Goal: Task Accomplishment & Management: Manage account settings

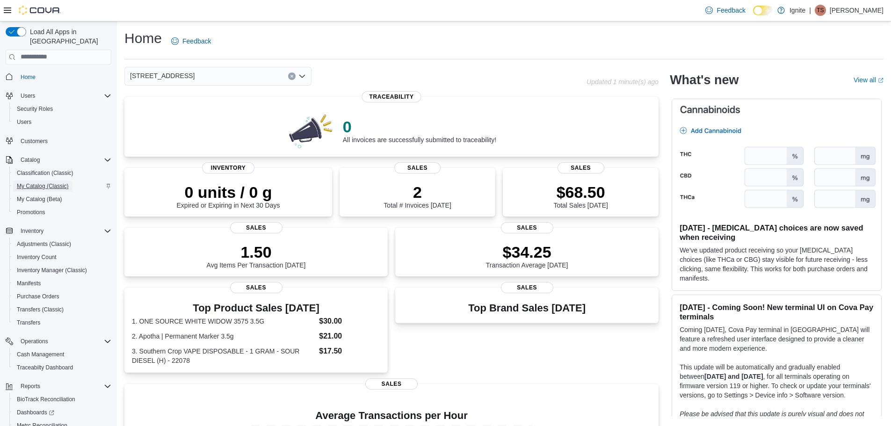
click at [53, 182] on span "My Catalog (Classic)" at bounding box center [43, 185] width 52 height 7
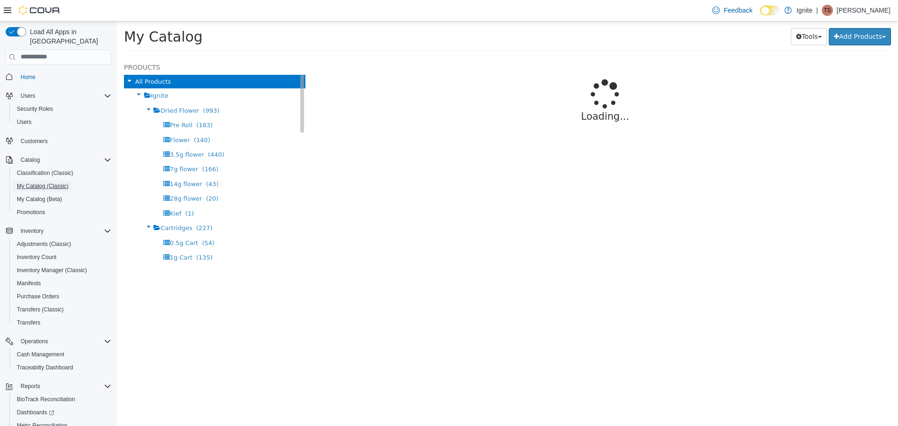
select select "**********"
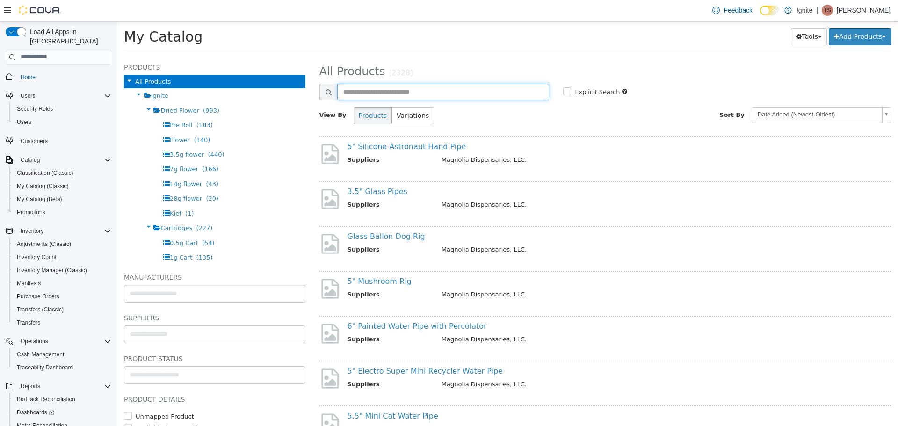
click at [376, 86] on input "text" at bounding box center [443, 91] width 212 height 16
type input "**********"
select select "**********"
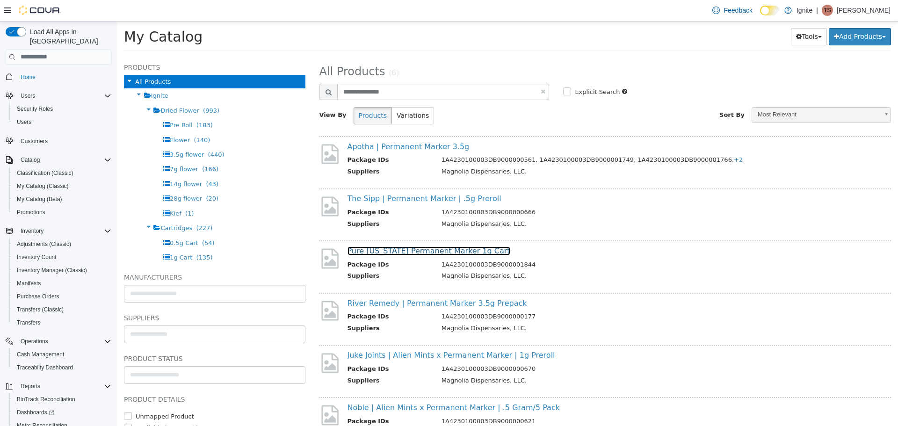
click at [420, 254] on link "Pure [US_STATE] Permanent Marker 1g Cart" at bounding box center [429, 250] width 163 height 9
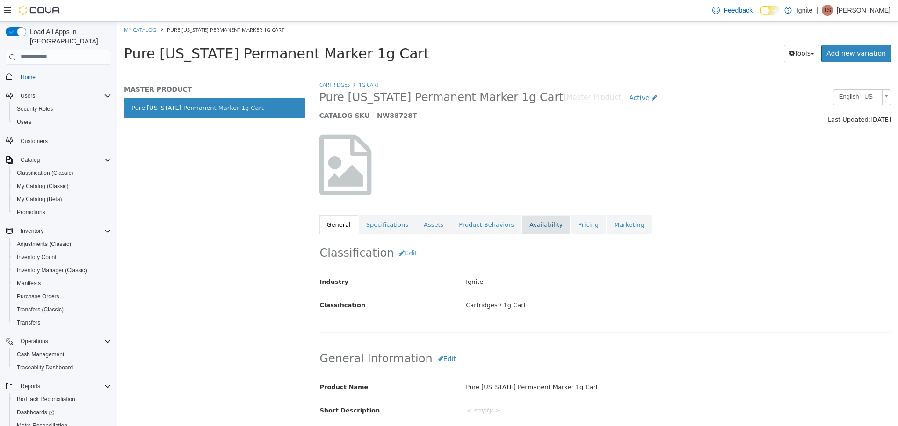
click at [535, 229] on link "Availability" at bounding box center [546, 225] width 48 height 20
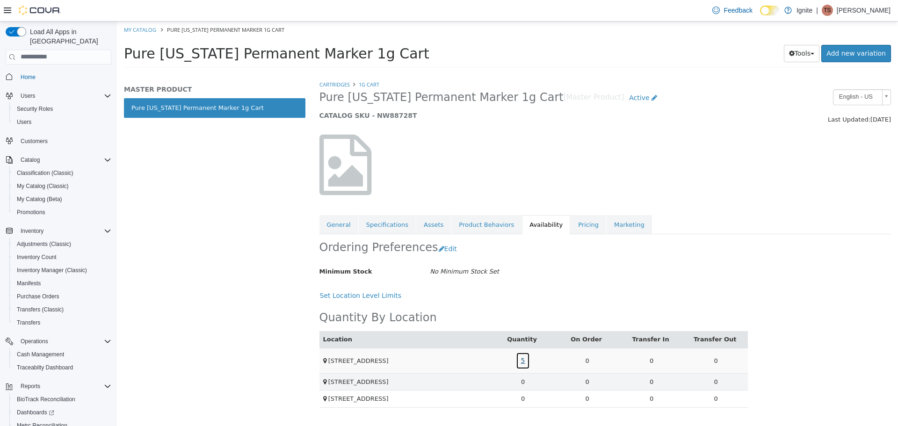
click at [520, 361] on link "5" at bounding box center [523, 360] width 14 height 17
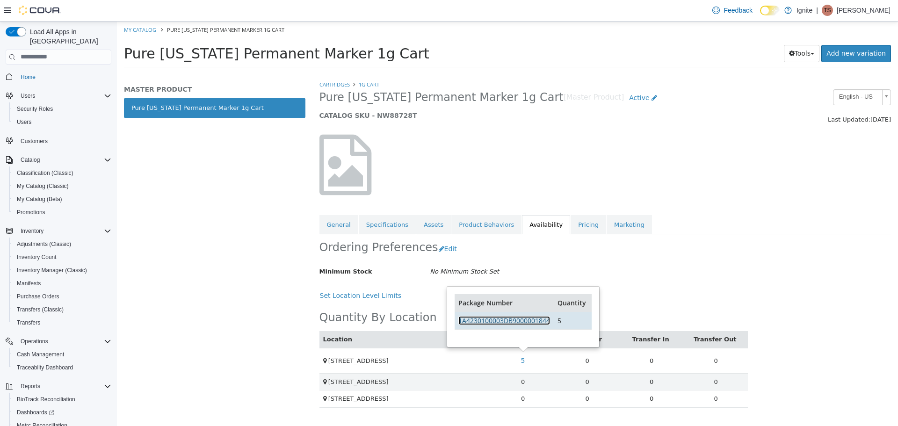
click at [539, 323] on link "1A4230100003DB9000001844" at bounding box center [504, 320] width 92 height 9
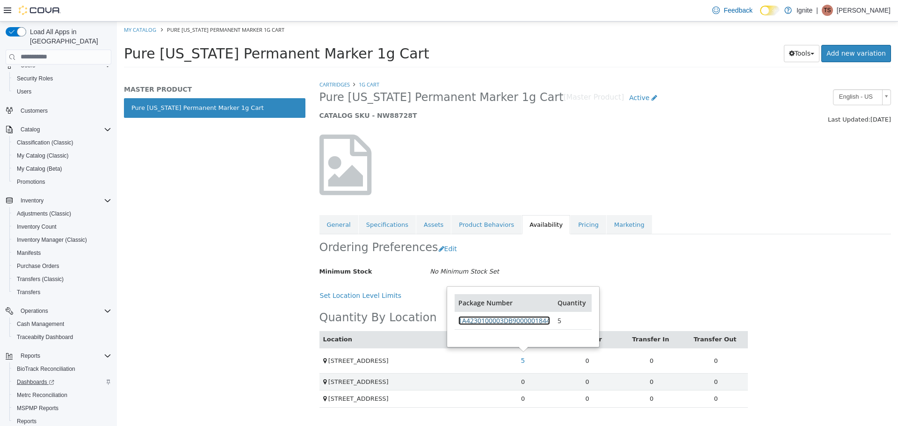
scroll to position [47, 0]
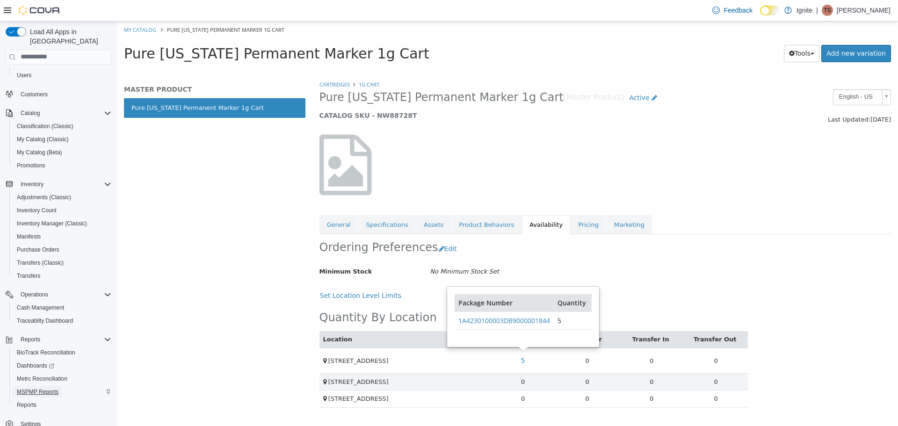
click at [56, 388] on span "MSPMP Reports" at bounding box center [38, 391] width 42 height 7
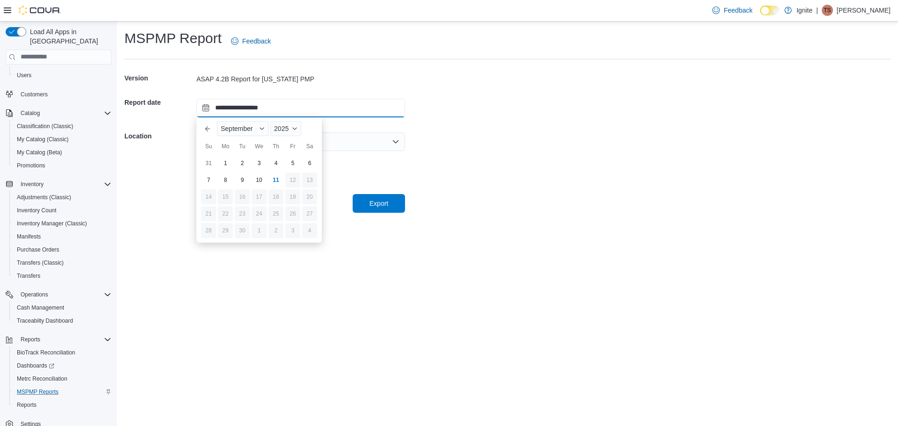
click at [249, 108] on input "**********" at bounding box center [300, 108] width 209 height 19
click at [256, 184] on div "10" at bounding box center [259, 180] width 16 height 16
type input "**********"
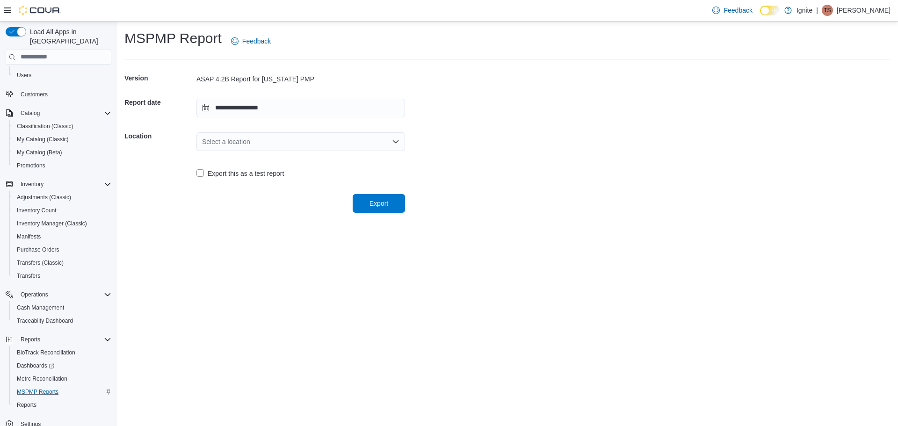
click at [275, 143] on div "Select a location" at bounding box center [300, 141] width 209 height 19
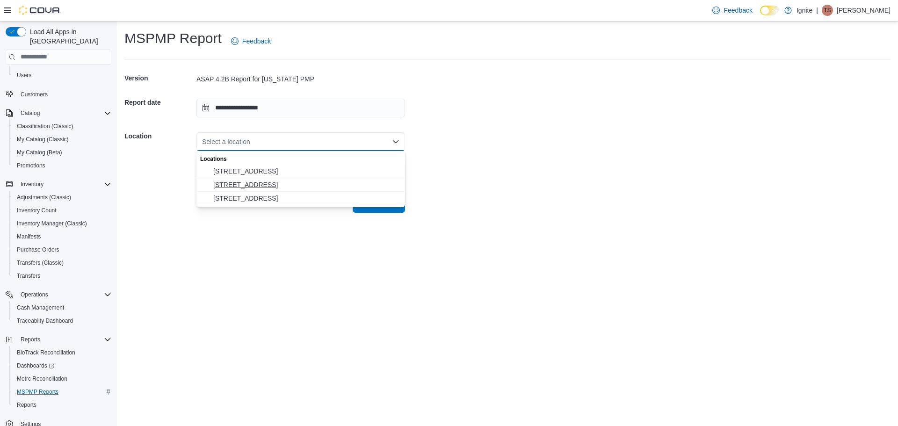
click at [273, 183] on span "2172 A Street" at bounding box center [306, 184] width 186 height 9
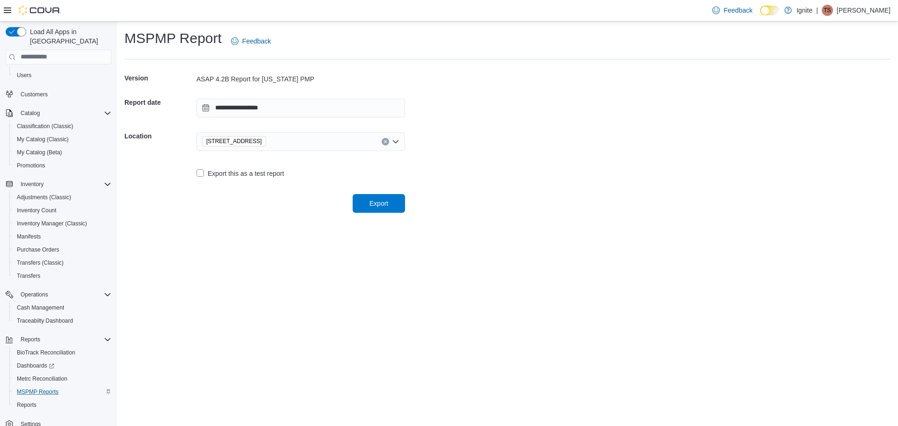
click at [368, 191] on div "Export" at bounding box center [264, 200] width 281 height 26
click at [369, 197] on span "Export" at bounding box center [378, 203] width 41 height 19
click at [35, 207] on span "Inventory Count" at bounding box center [37, 210] width 40 height 7
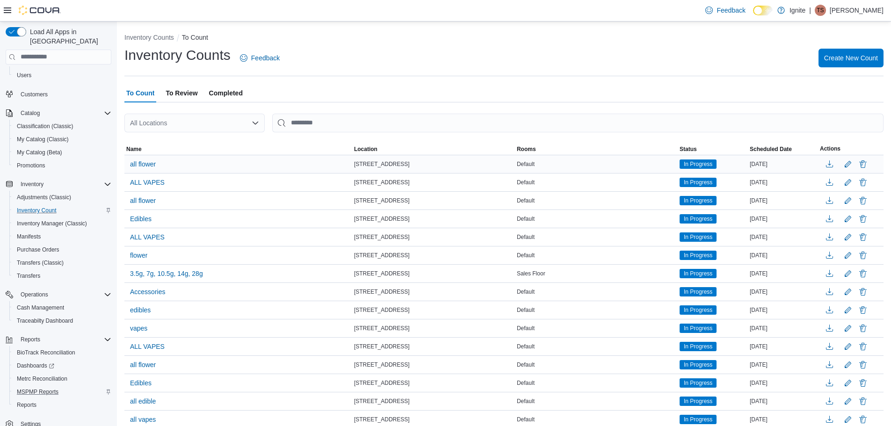
click at [644, 167] on div "Default" at bounding box center [596, 164] width 163 height 11
click at [854, 169] on button "Edit count details" at bounding box center [847, 164] width 11 height 14
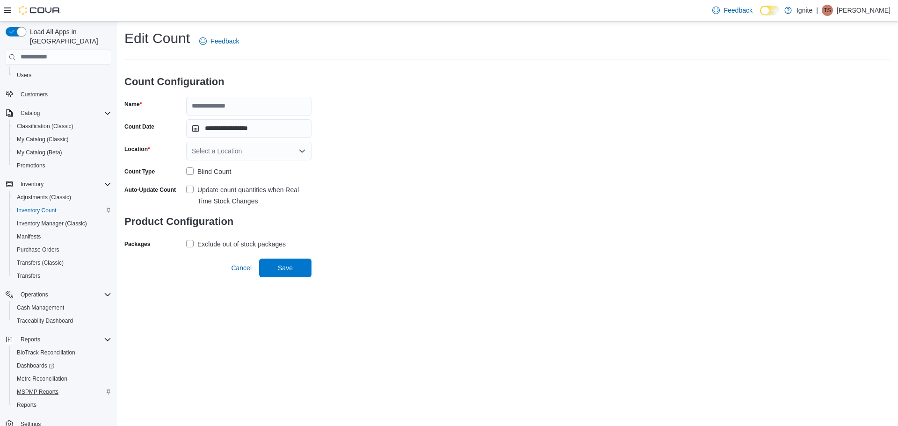
type input "**********"
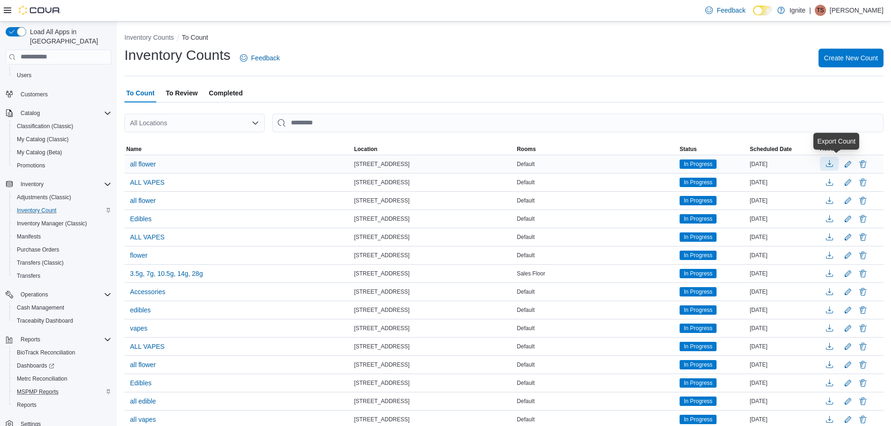
click at [834, 163] on button "button" at bounding box center [829, 164] width 19 height 14
click at [705, 159] on span "In Progress" at bounding box center [698, 163] width 37 height 9
click at [707, 162] on span "In Progress" at bounding box center [698, 164] width 29 height 8
click at [712, 165] on span "In Progress" at bounding box center [698, 164] width 29 height 8
click at [151, 161] on span "all flower" at bounding box center [143, 163] width 26 height 9
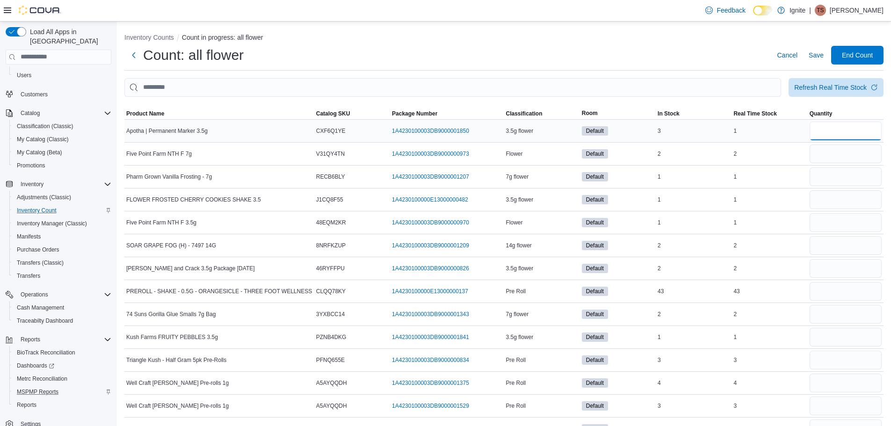
click at [834, 131] on input "number" at bounding box center [846, 131] width 72 height 19
type input "*"
click at [833, 155] on input "number" at bounding box center [846, 154] width 72 height 19
type input "*"
click at [833, 178] on input "number" at bounding box center [846, 176] width 72 height 19
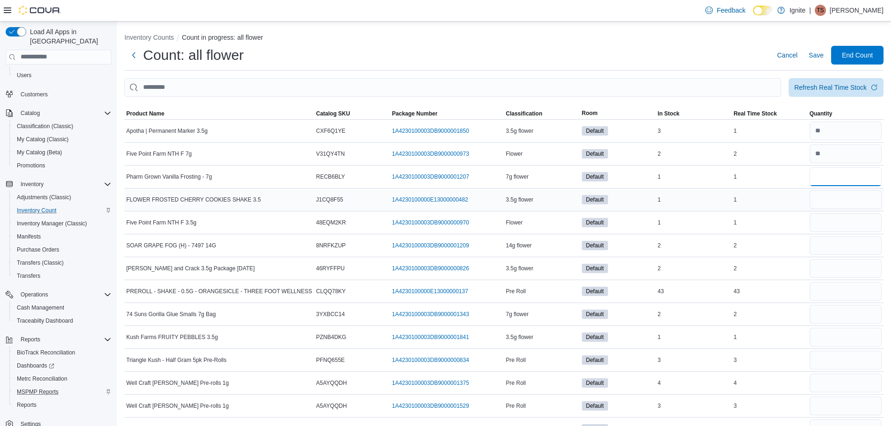
type input "*"
click at [834, 198] on input "number" at bounding box center [846, 199] width 72 height 19
type input "*"
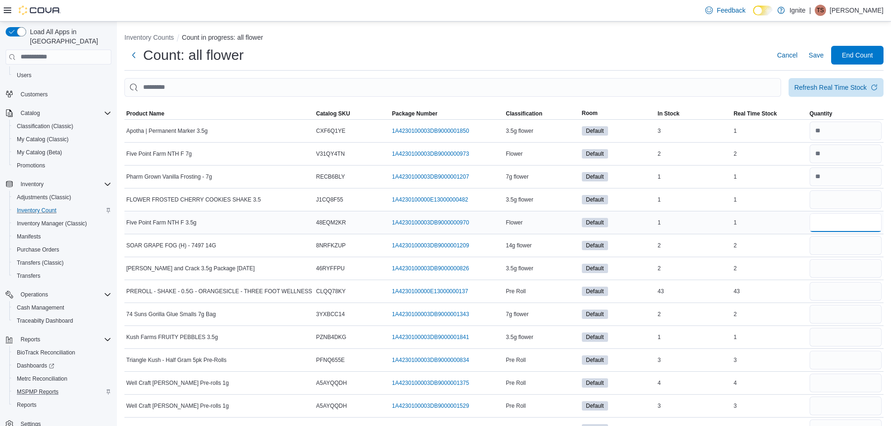
click at [835, 217] on input "number" at bounding box center [846, 222] width 72 height 19
type input "*"
click at [837, 247] on input "number" at bounding box center [846, 245] width 72 height 19
type input "*"
click at [833, 264] on input "number" at bounding box center [846, 268] width 72 height 19
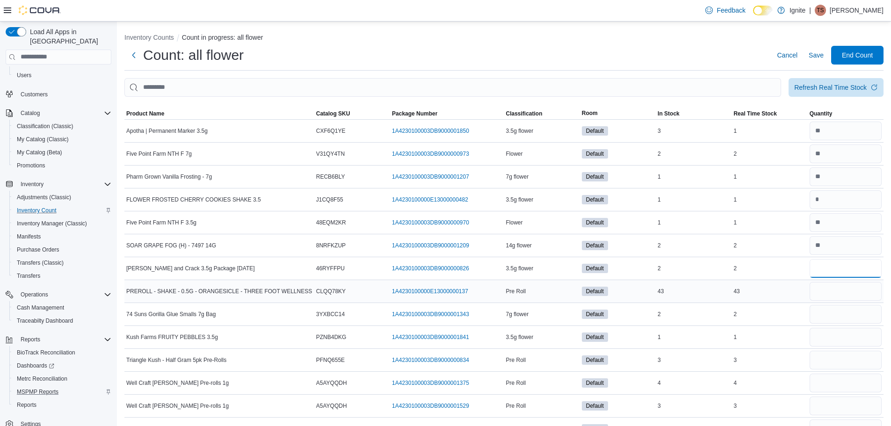
type input "*"
click at [840, 293] on input "number" at bounding box center [846, 291] width 72 height 19
type input "*"
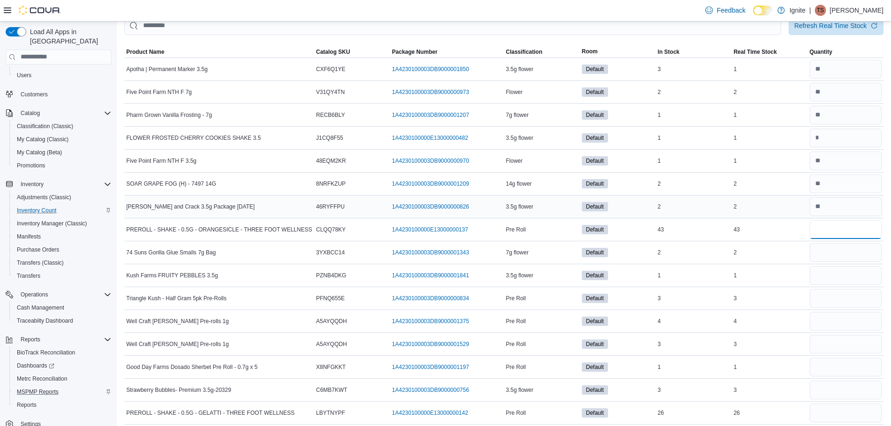
scroll to position [47, 0]
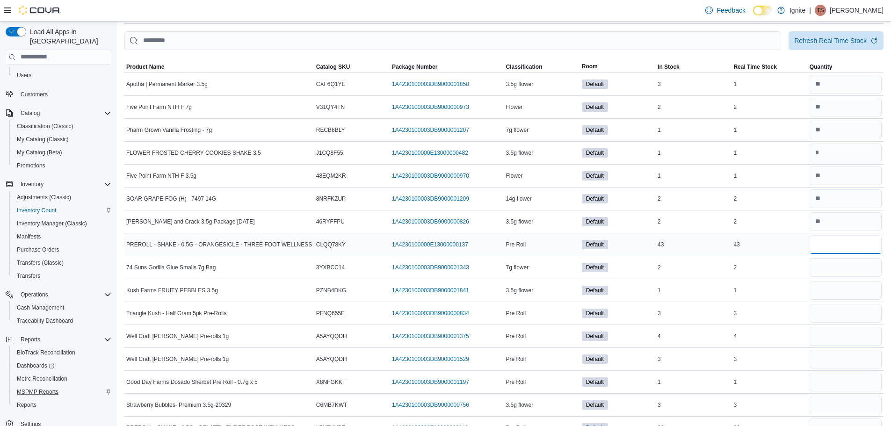
type input "**"
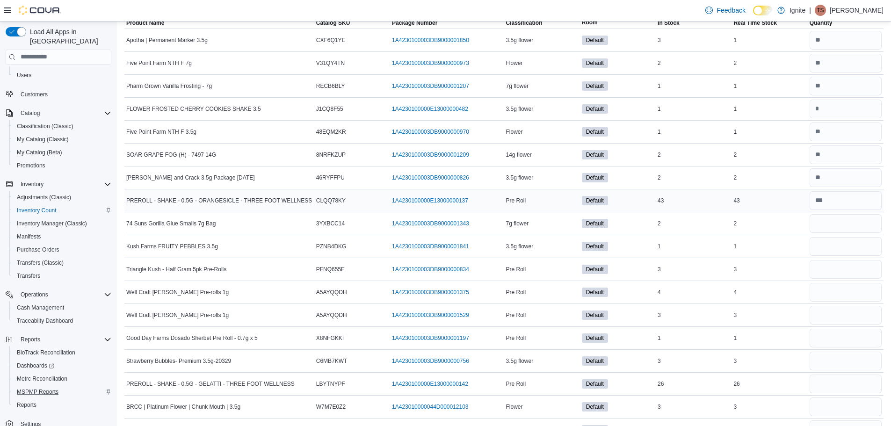
scroll to position [94, 0]
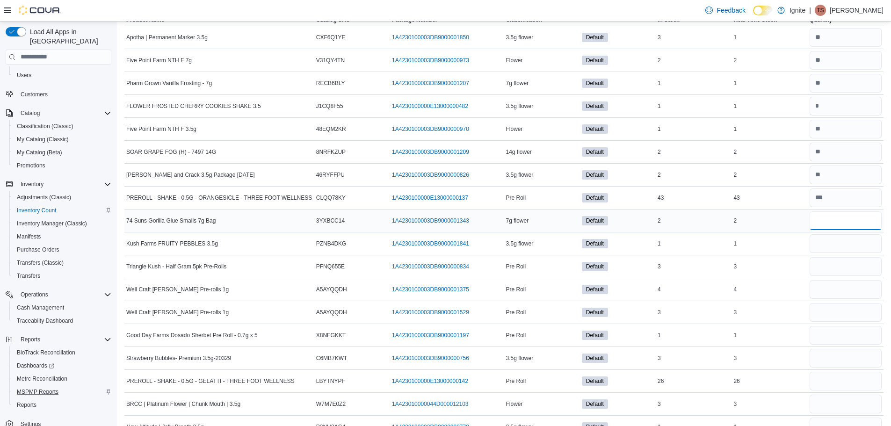
click at [867, 223] on input "number" at bounding box center [846, 220] width 72 height 19
type input "*"
click at [862, 242] on input "number" at bounding box center [846, 243] width 72 height 19
type input "*"
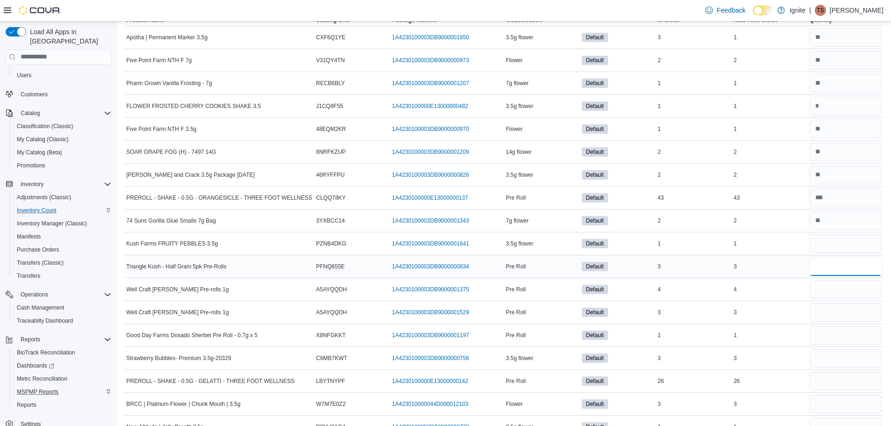
click at [844, 264] on input "number" at bounding box center [846, 266] width 72 height 19
type input "*"
click at [822, 290] on input "number" at bounding box center [846, 289] width 72 height 19
type input "*"
click at [838, 316] on input "number" at bounding box center [846, 312] width 72 height 19
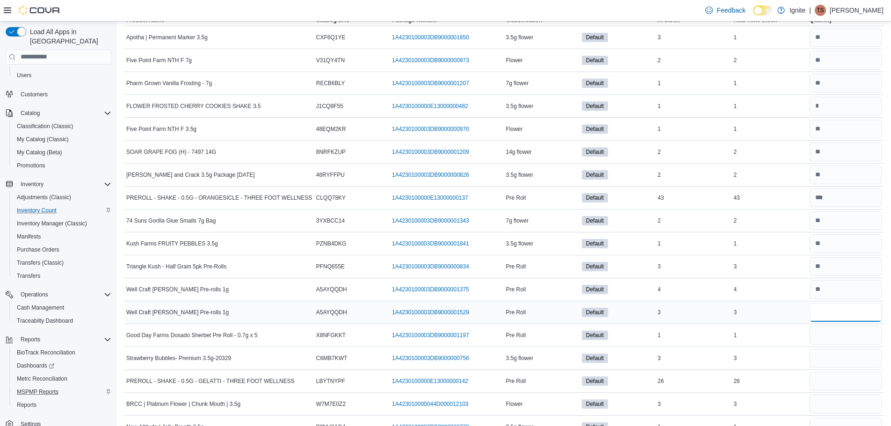
type input "*"
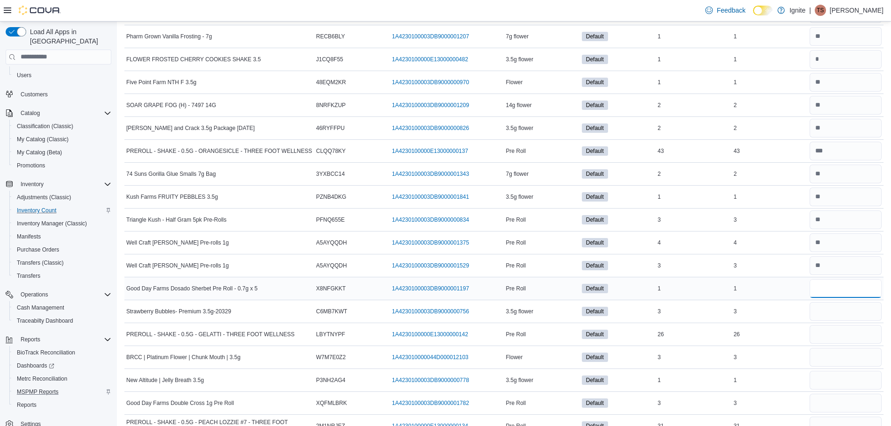
click at [828, 288] on input "number" at bounding box center [846, 288] width 72 height 19
type input "*"
click at [839, 304] on input "number" at bounding box center [846, 311] width 72 height 19
type input "*"
click at [850, 340] on input "number" at bounding box center [846, 334] width 72 height 19
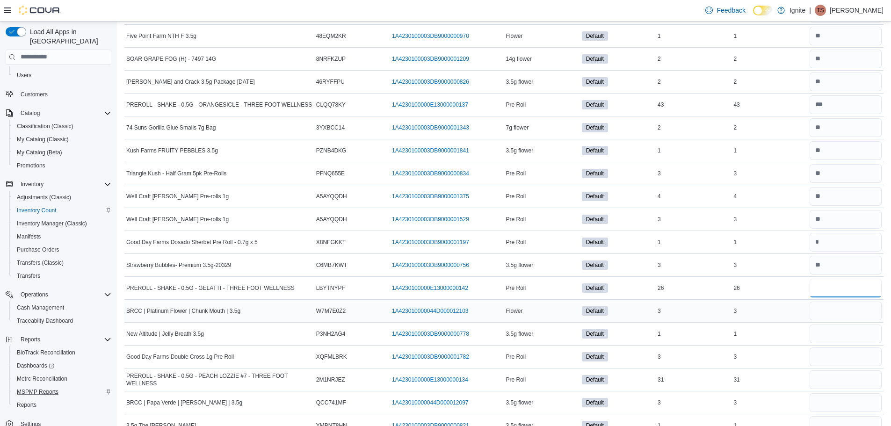
scroll to position [187, 0]
type input "**"
click at [831, 310] on input "number" at bounding box center [846, 310] width 72 height 19
type input "*"
click at [826, 327] on input "number" at bounding box center [846, 333] width 72 height 19
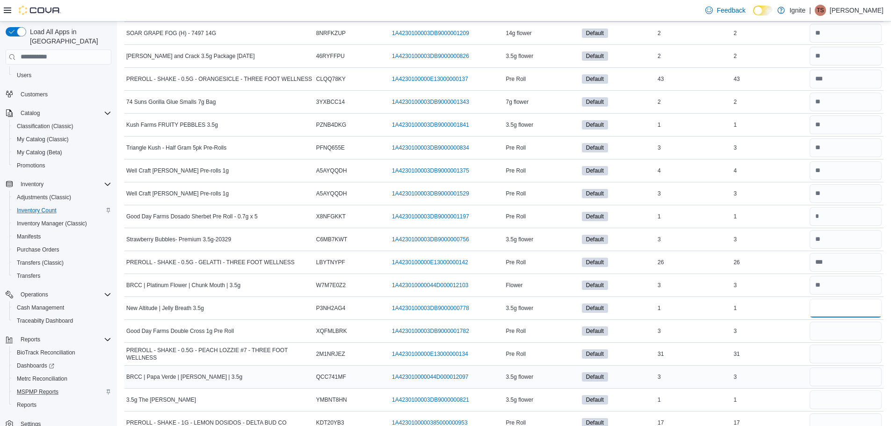
scroll to position [234, 0]
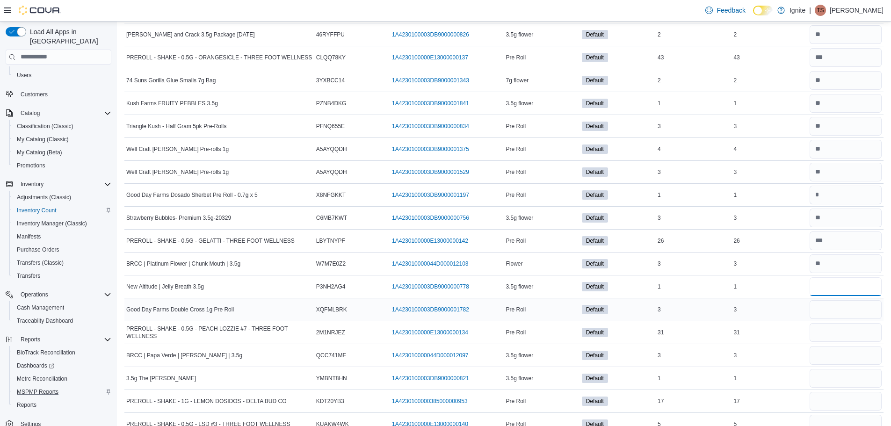
type input "*"
click at [835, 303] on input "number" at bounding box center [846, 309] width 72 height 19
type input "*"
click at [831, 333] on input "number" at bounding box center [846, 332] width 72 height 19
type input "**"
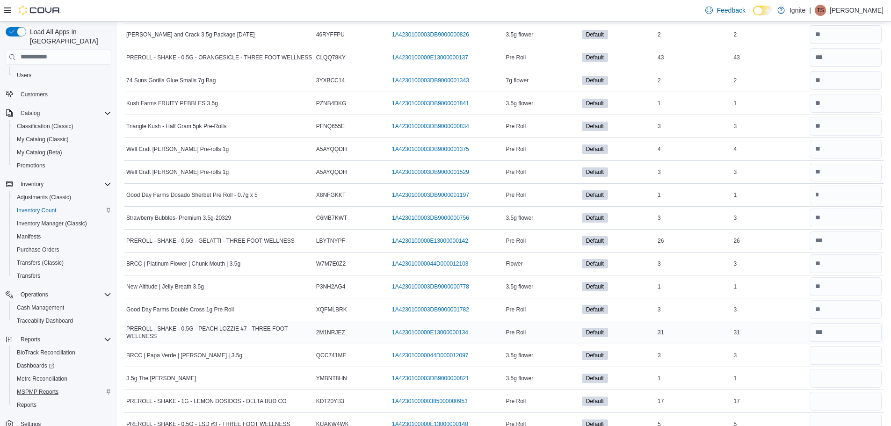
scroll to position [281, 0]
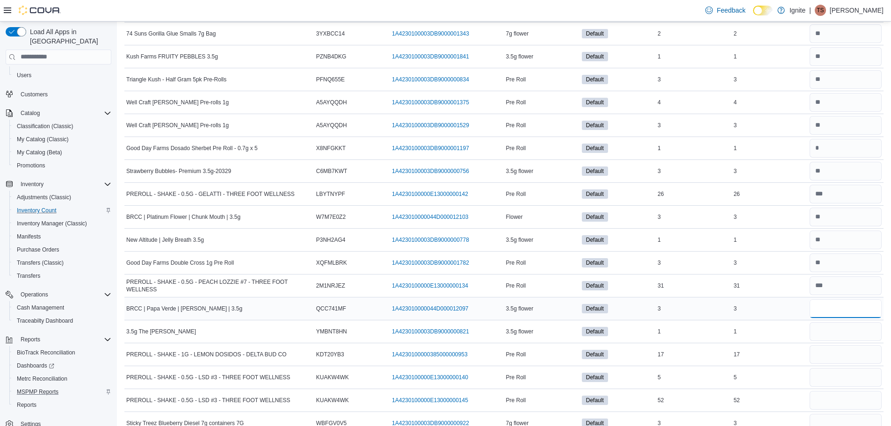
click at [827, 311] on input "number" at bounding box center [846, 308] width 72 height 19
type input "*"
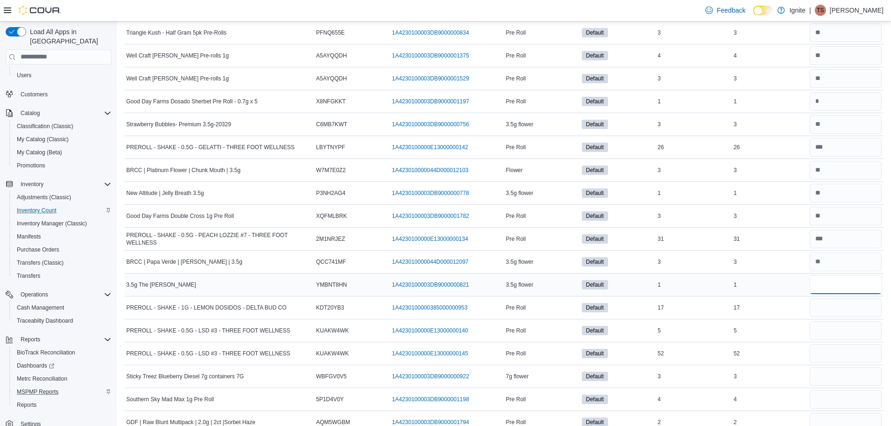
click at [840, 288] on input "number" at bounding box center [846, 284] width 72 height 19
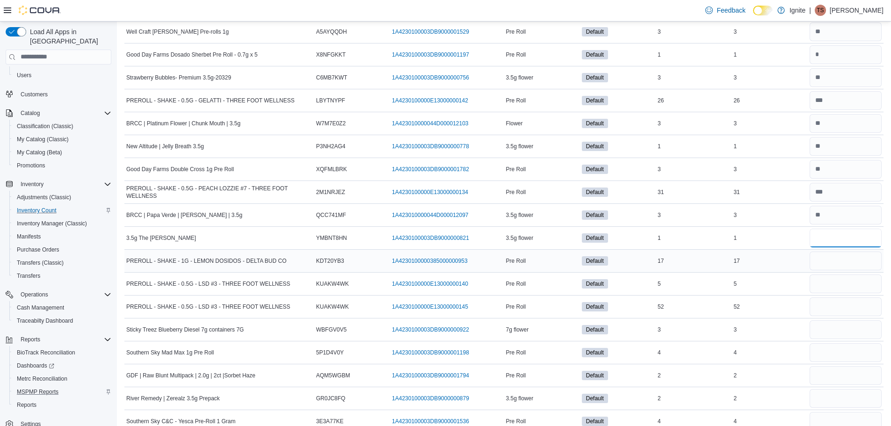
type input "*"
click at [841, 266] on input "number" at bounding box center [846, 261] width 72 height 19
type input "*"
type input "**"
click at [823, 281] on input "number" at bounding box center [846, 284] width 72 height 19
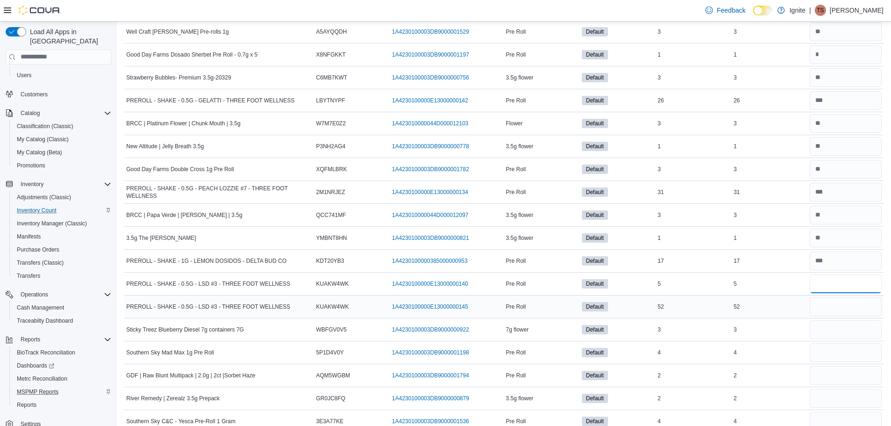
type input "*"
click at [829, 309] on input "number" at bounding box center [846, 306] width 72 height 19
type input "**"
click at [836, 330] on input "number" at bounding box center [846, 329] width 72 height 19
type input "*"
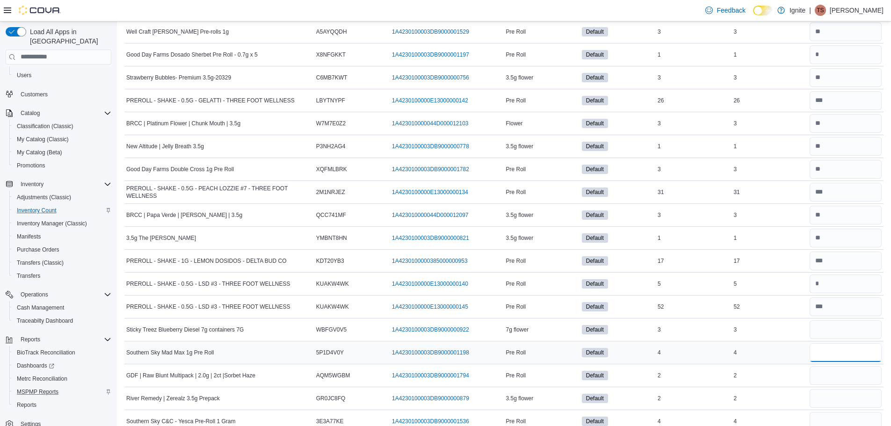
click at [839, 355] on input "number" at bounding box center [846, 352] width 72 height 19
type input "*"
click at [846, 370] on input "number" at bounding box center [846, 375] width 72 height 19
type input "*"
click at [848, 406] on input "number" at bounding box center [846, 398] width 72 height 19
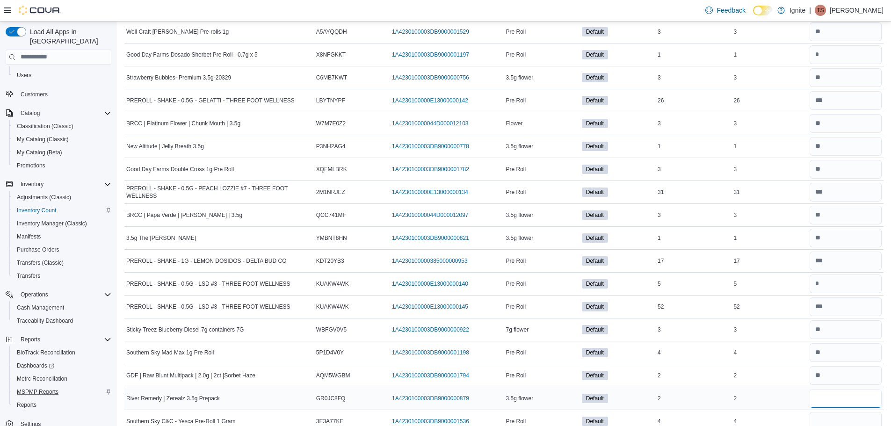
type input "*"
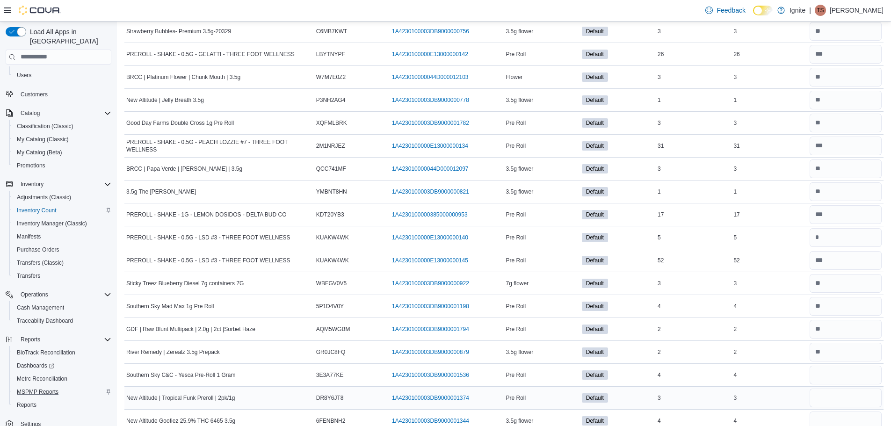
scroll to position [421, 0]
click at [840, 374] on input "number" at bounding box center [846, 374] width 72 height 19
type input "*"
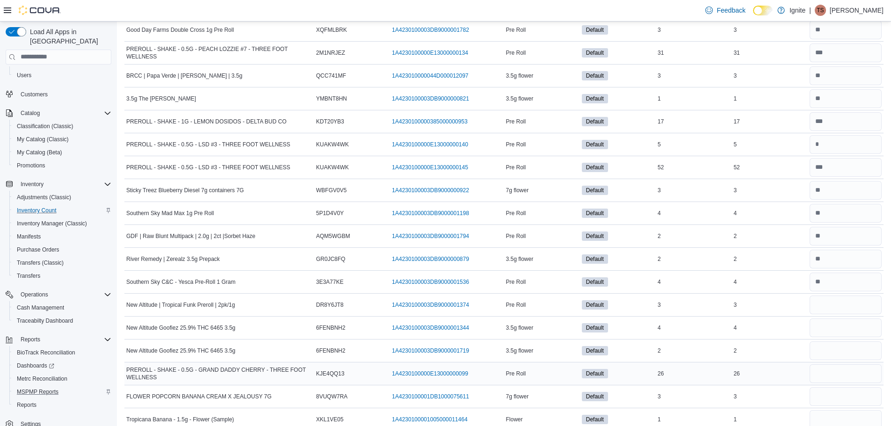
scroll to position [514, 0]
click at [832, 305] on input "number" at bounding box center [846, 304] width 72 height 19
type input "*"
click at [828, 326] on input "number" at bounding box center [846, 327] width 72 height 19
type input "*"
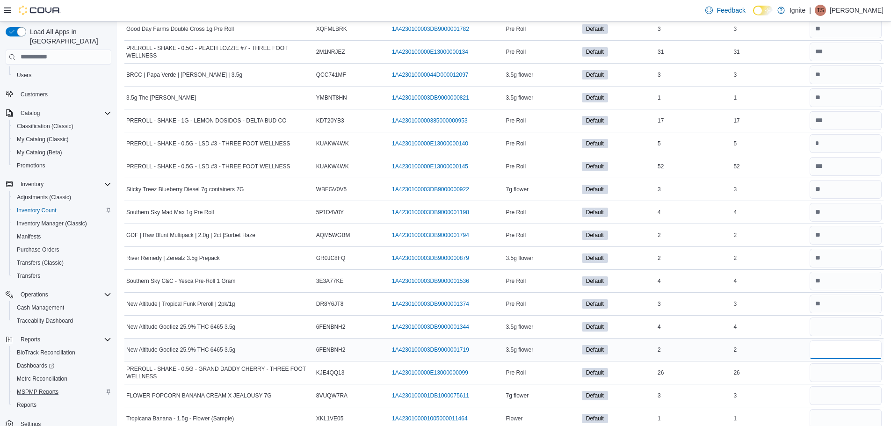
click at [836, 346] on input "number" at bounding box center [846, 350] width 72 height 19
type input "*"
click at [830, 377] on input "number" at bounding box center [846, 372] width 72 height 19
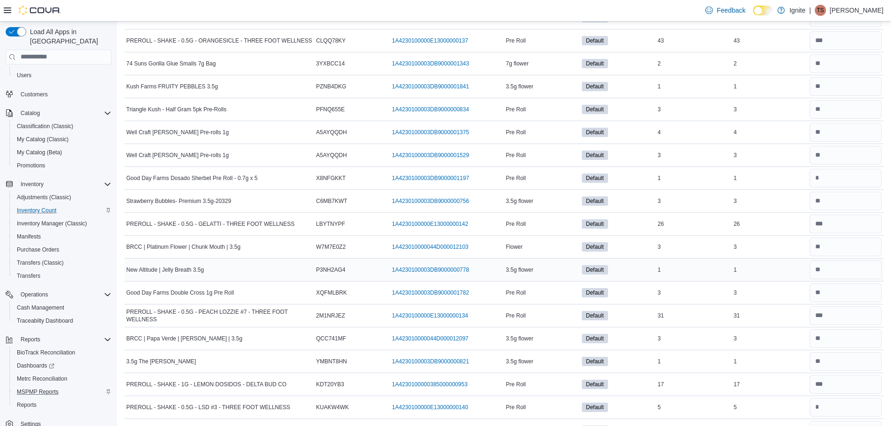
scroll to position [234, 0]
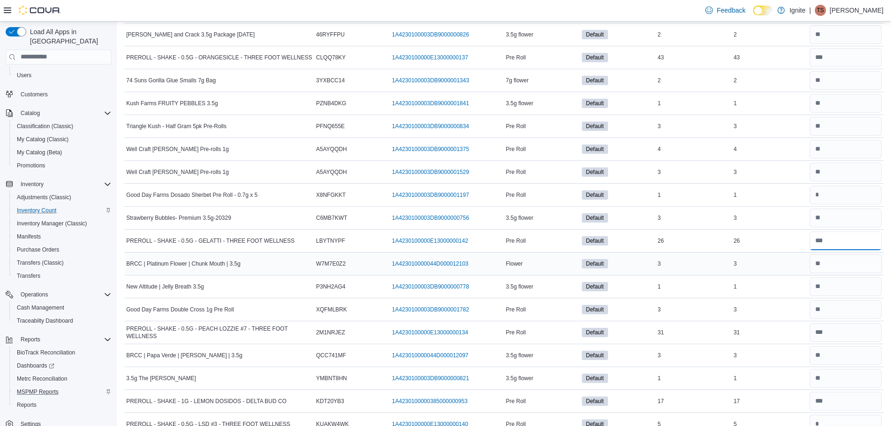
drag, startPoint x: 843, startPoint y: 241, endPoint x: 805, endPoint y: 253, distance: 39.1
click at [832, 242] on input "number" at bounding box center [846, 241] width 72 height 19
click at [832, 244] on input "number" at bounding box center [846, 241] width 72 height 19
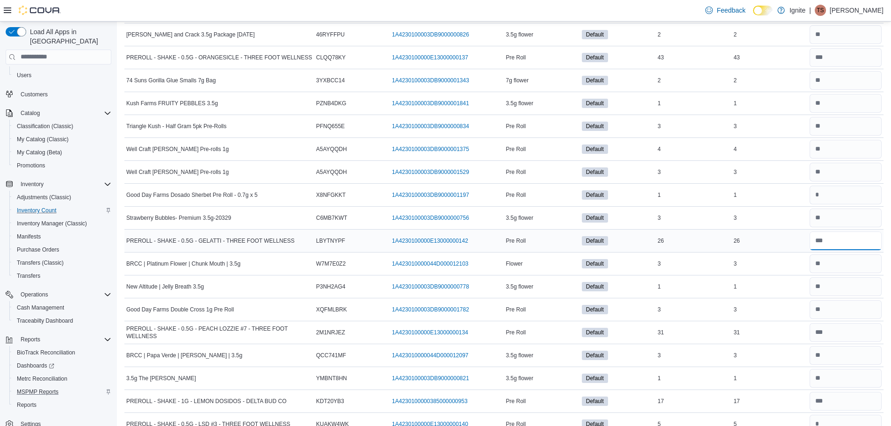
click at [831, 243] on input "number" at bounding box center [846, 241] width 72 height 19
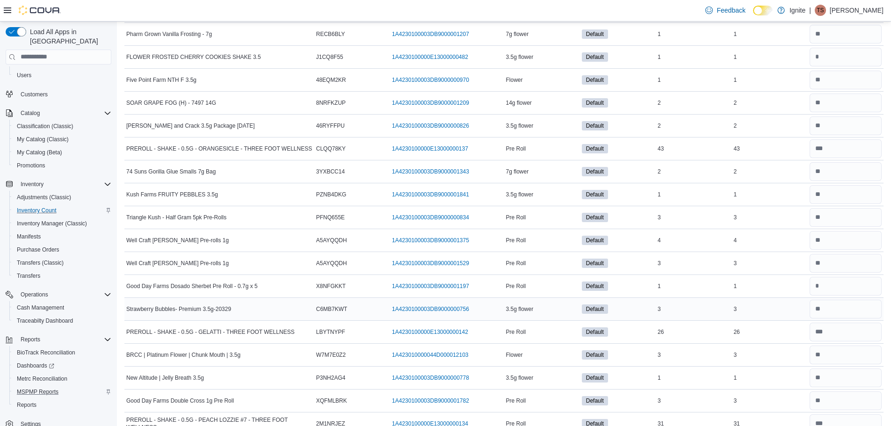
scroll to position [140, 0]
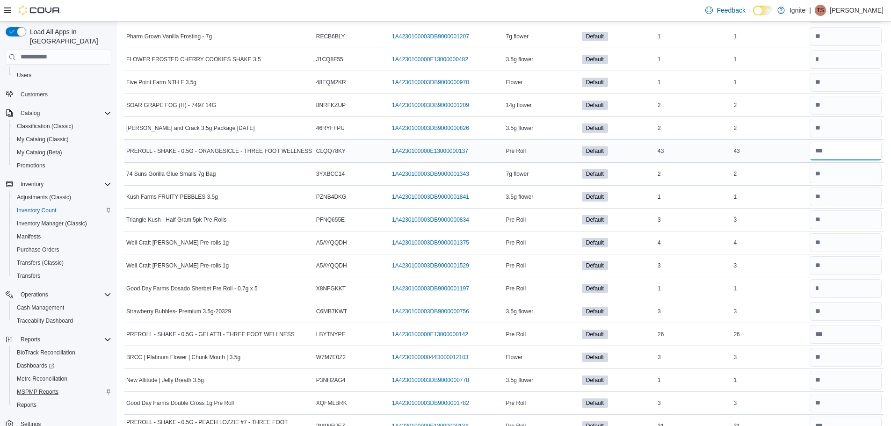
click at [854, 155] on input "number" at bounding box center [846, 151] width 72 height 19
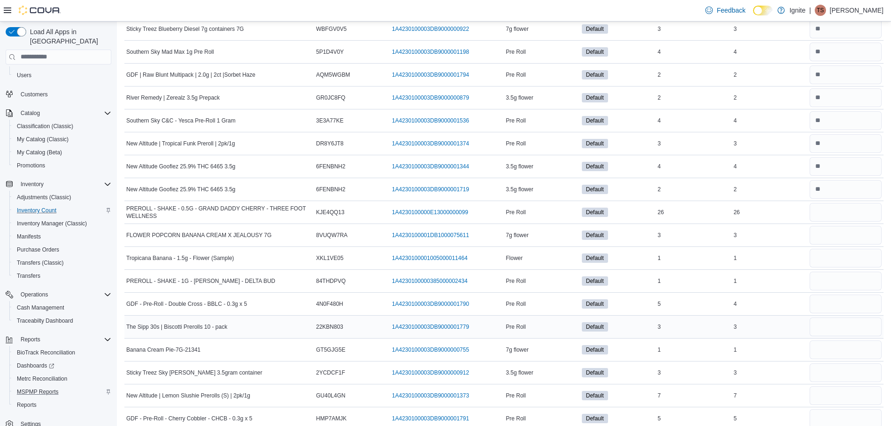
scroll to position [702, 0]
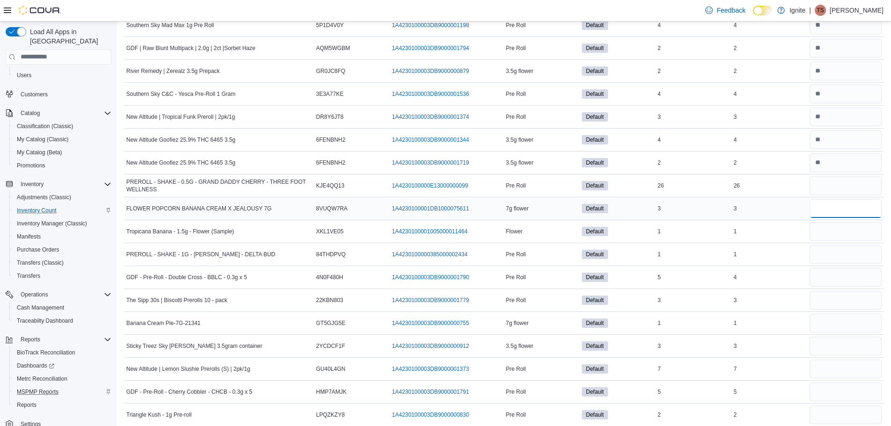
click at [839, 214] on input "number" at bounding box center [846, 208] width 72 height 19
type input "*"
click at [828, 231] on input "number" at bounding box center [846, 231] width 72 height 19
type input "*"
click at [827, 251] on input "number" at bounding box center [846, 254] width 72 height 19
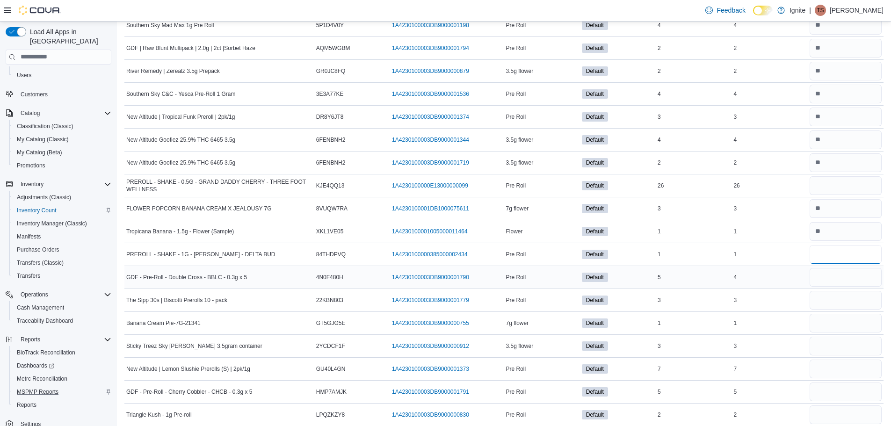
type input "*"
click at [824, 277] on input "number" at bounding box center [846, 277] width 72 height 19
type input "*"
click at [824, 293] on input "number" at bounding box center [846, 300] width 72 height 19
type input "*"
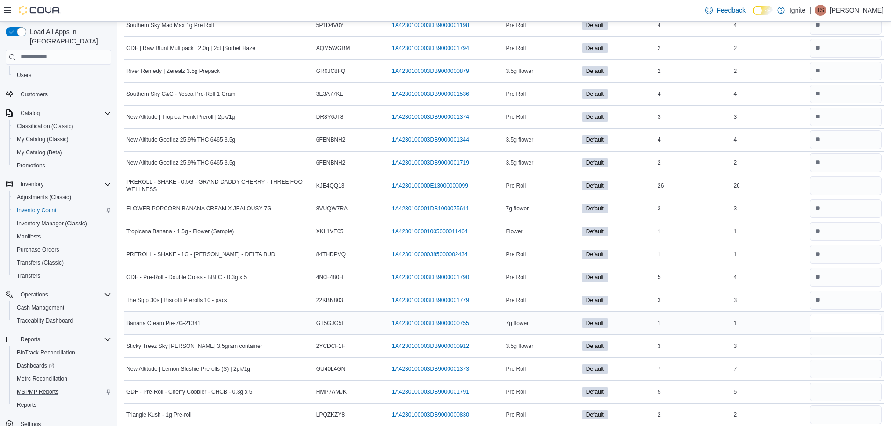
click at [861, 331] on input "number" at bounding box center [846, 323] width 72 height 19
type input "*"
click at [857, 342] on input "number" at bounding box center [846, 346] width 72 height 19
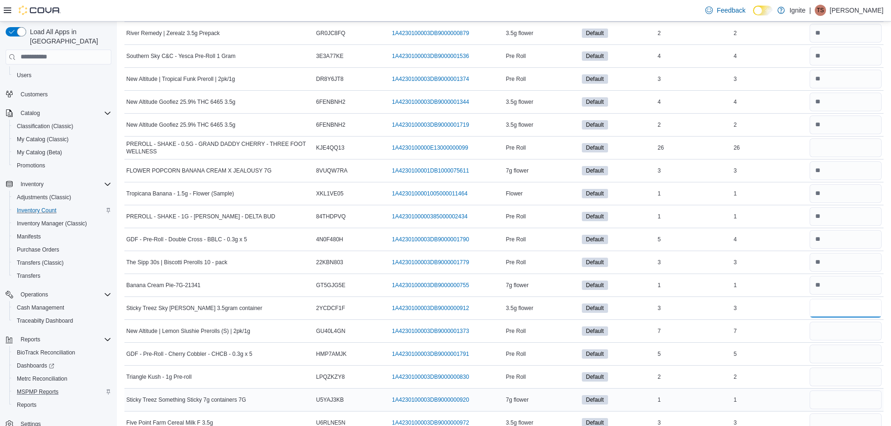
scroll to position [795, 0]
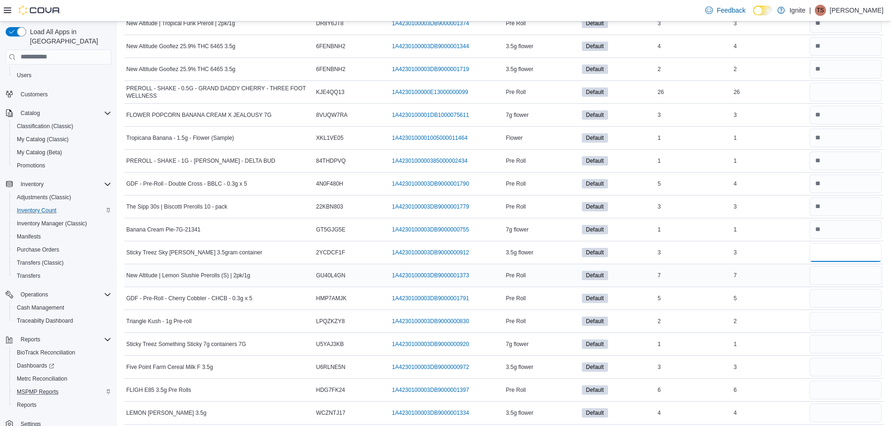
type input "*"
click at [848, 277] on input "number" at bounding box center [846, 275] width 72 height 19
type input "*"
click at [865, 305] on input "number" at bounding box center [846, 298] width 72 height 19
type input "*"
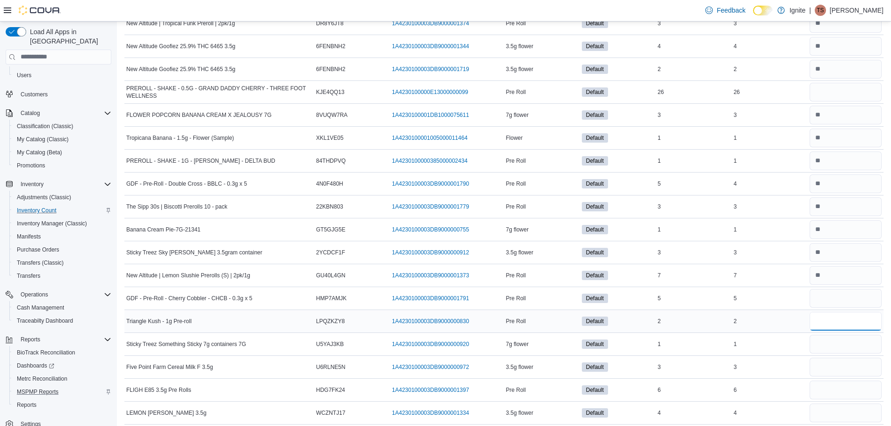
click at [840, 326] on input "number" at bounding box center [846, 321] width 72 height 19
type input "*"
click at [830, 341] on input "number" at bounding box center [846, 344] width 72 height 19
type input "*"
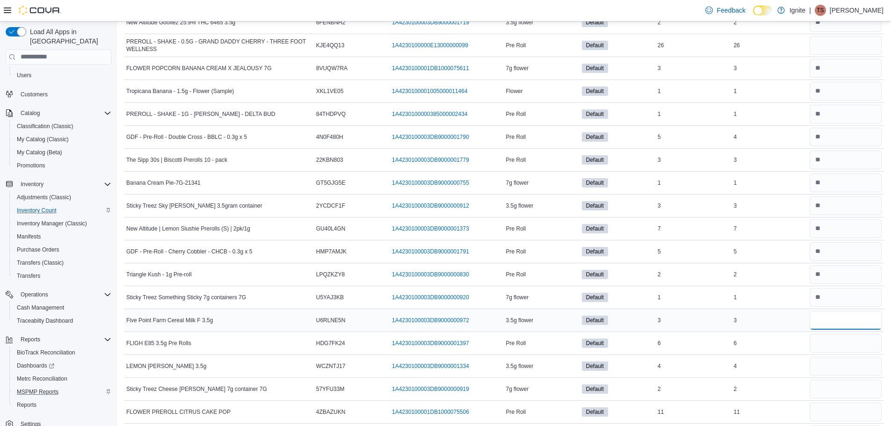
click at [836, 311] on input "number" at bounding box center [846, 320] width 72 height 19
type input "*"
click at [829, 337] on input "number" at bounding box center [846, 343] width 72 height 19
type input "*"
click at [830, 373] on input "number" at bounding box center [846, 366] width 72 height 19
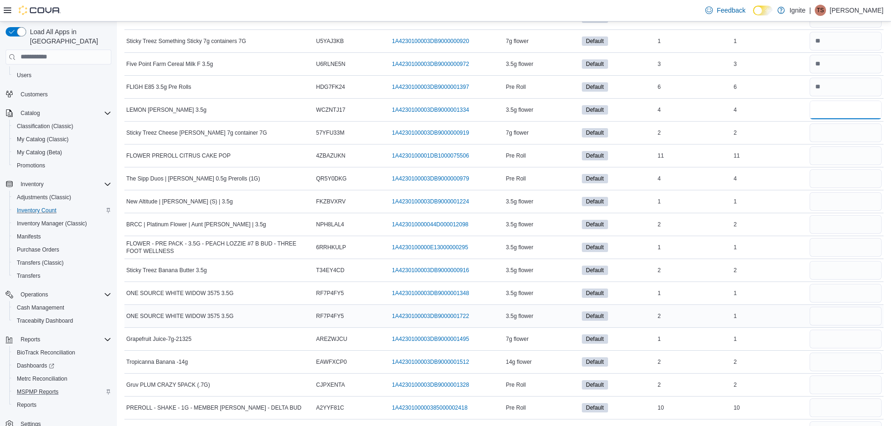
scroll to position [1123, 0]
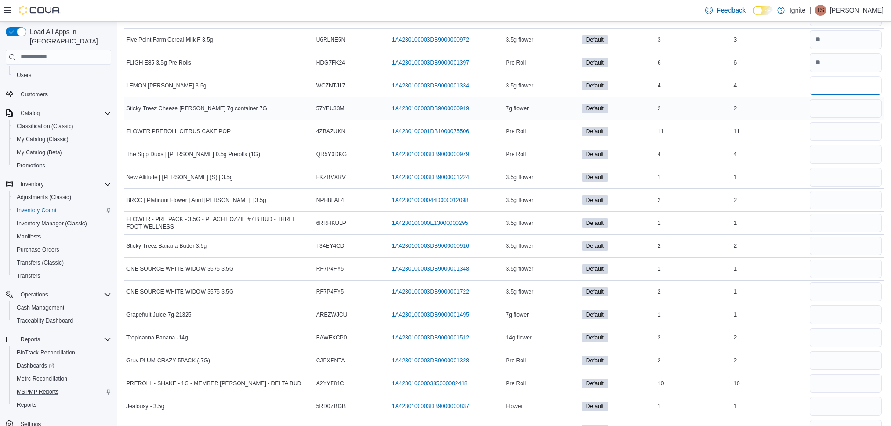
type input "*"
click at [864, 103] on input "number" at bounding box center [846, 108] width 72 height 19
type input "*"
click at [833, 134] on input "number" at bounding box center [846, 131] width 72 height 19
type input "**"
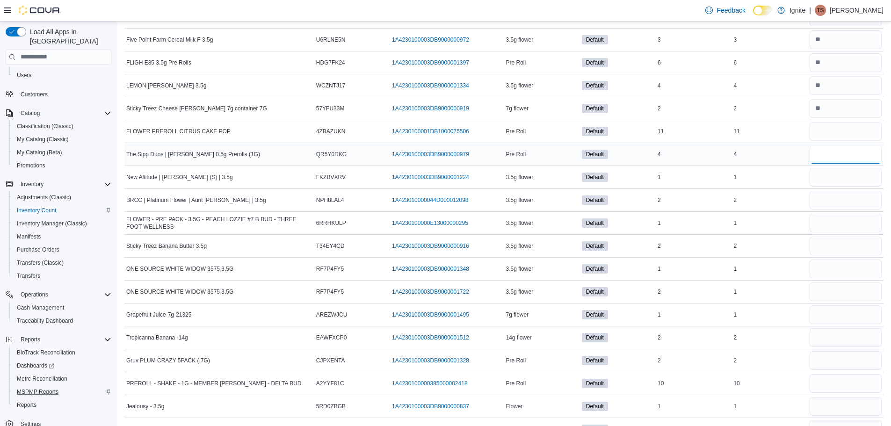
click at [840, 156] on input "number" at bounding box center [846, 154] width 72 height 19
type input "*"
click at [836, 174] on input "number" at bounding box center [846, 177] width 72 height 19
type input "*"
click at [826, 198] on input "number" at bounding box center [846, 200] width 72 height 19
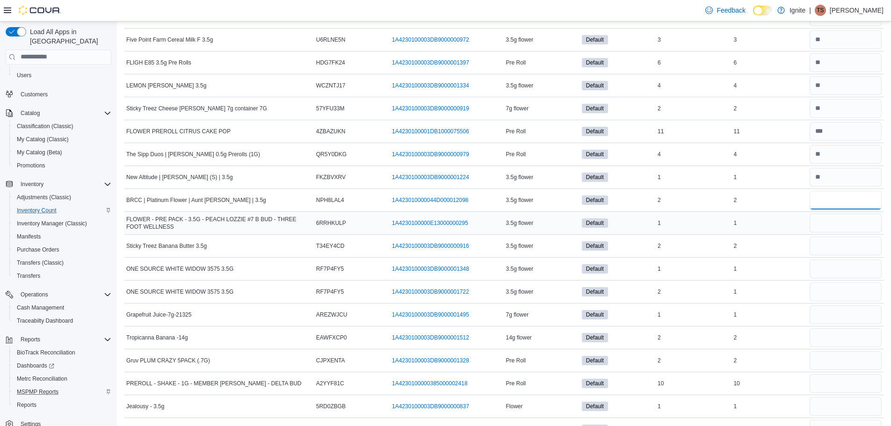
type input "*"
click at [829, 216] on input "number" at bounding box center [846, 223] width 72 height 19
type input "*"
click at [826, 249] on input "number" at bounding box center [846, 246] width 72 height 19
type input "*"
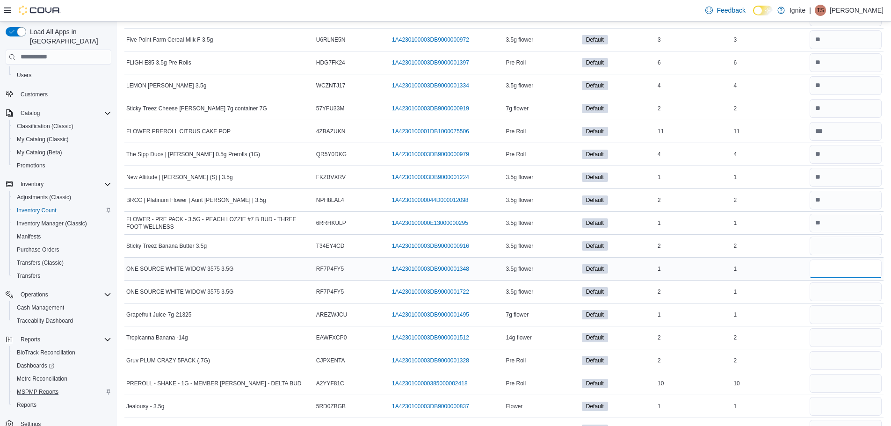
click at [847, 274] on input "number" at bounding box center [846, 269] width 72 height 19
type input "*"
click at [826, 290] on input "number" at bounding box center [846, 292] width 72 height 19
type input "*"
click at [848, 311] on input "number" at bounding box center [846, 314] width 72 height 19
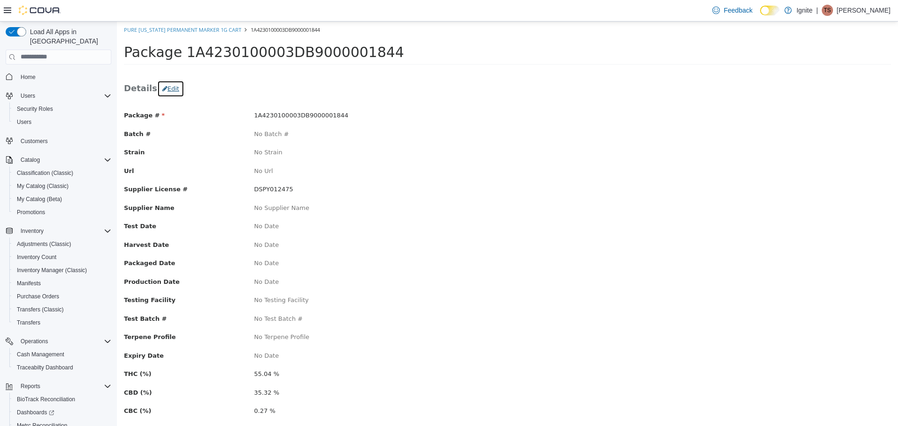
click at [172, 94] on button "Edit" at bounding box center [170, 88] width 27 height 17
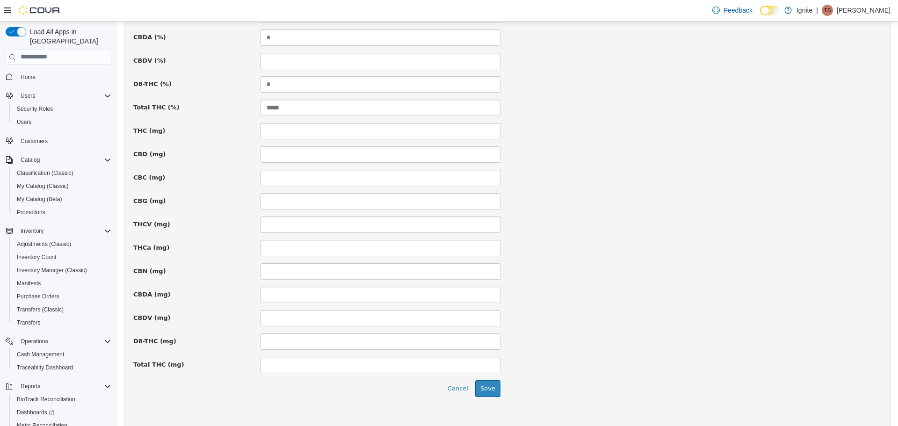
scroll to position [593, 0]
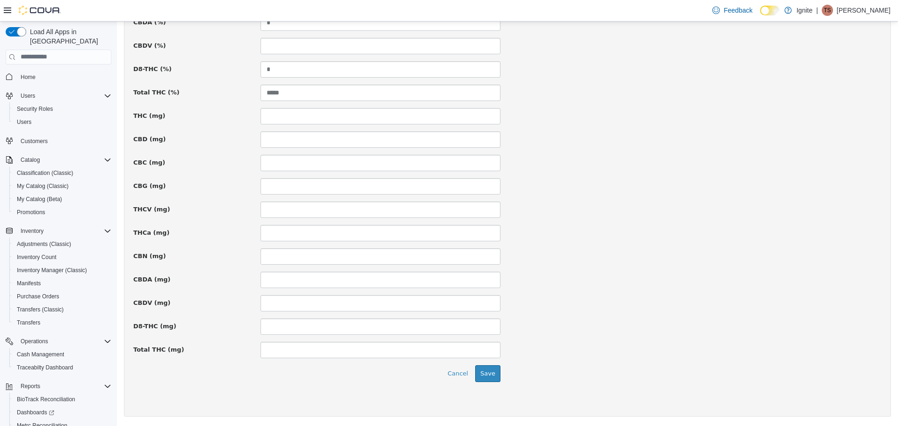
click at [300, 110] on input at bounding box center [381, 116] width 240 height 16
type input "*****"
click at [329, 352] on input at bounding box center [381, 349] width 240 height 16
type input "*****"
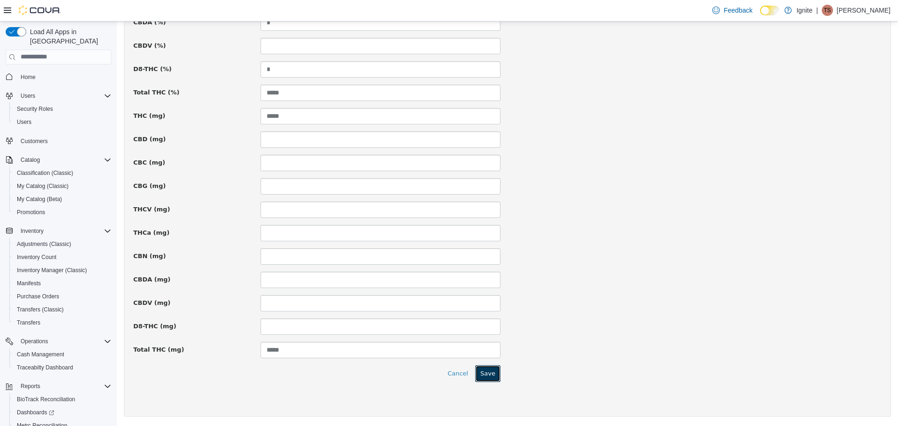
click at [489, 367] on button "Save" at bounding box center [487, 373] width 25 height 17
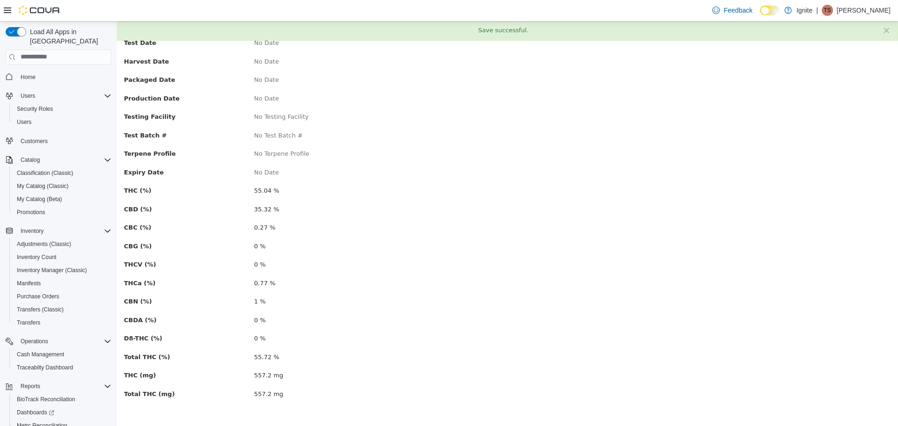
scroll to position [0, 0]
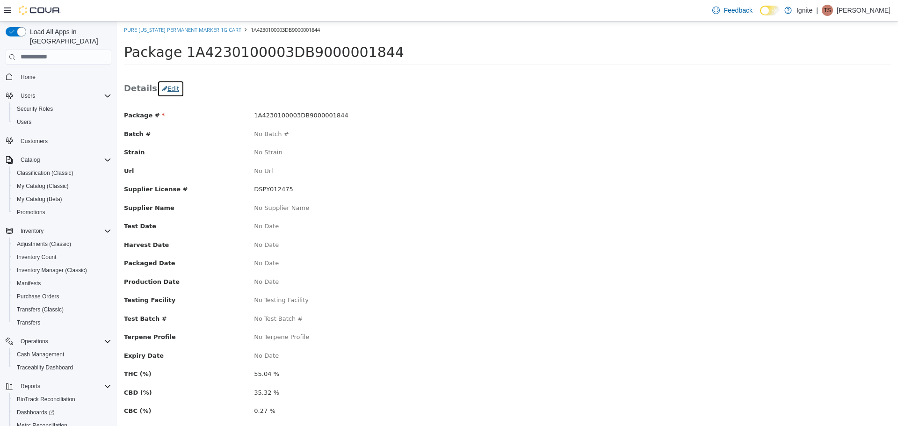
click at [171, 84] on button "Edit" at bounding box center [170, 88] width 27 height 17
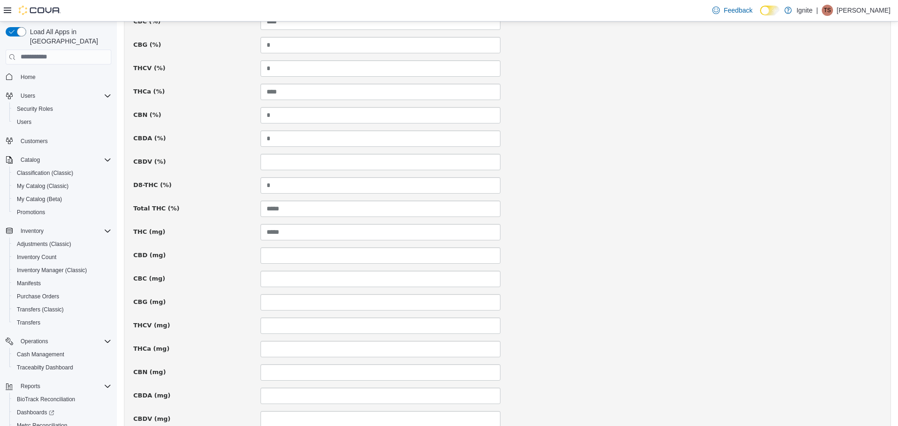
scroll to position [593, 0]
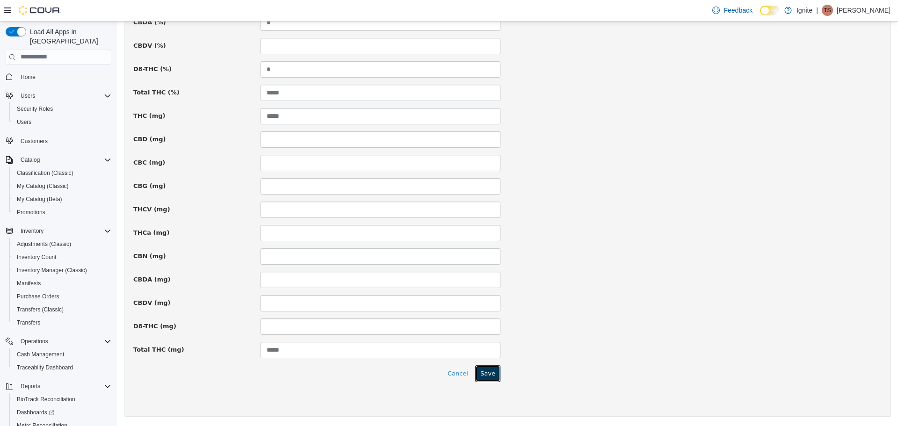
click at [485, 376] on button "Save" at bounding box center [487, 373] width 25 height 17
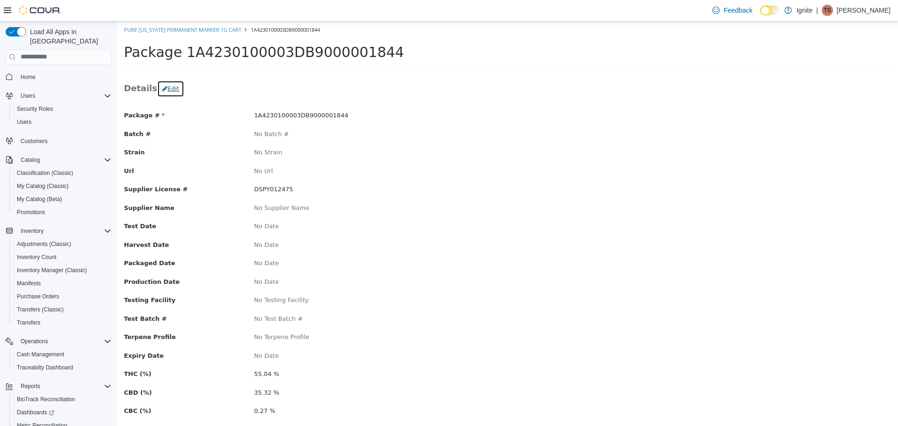
click at [162, 86] on button "Edit" at bounding box center [170, 88] width 27 height 17
